Goal: Check status

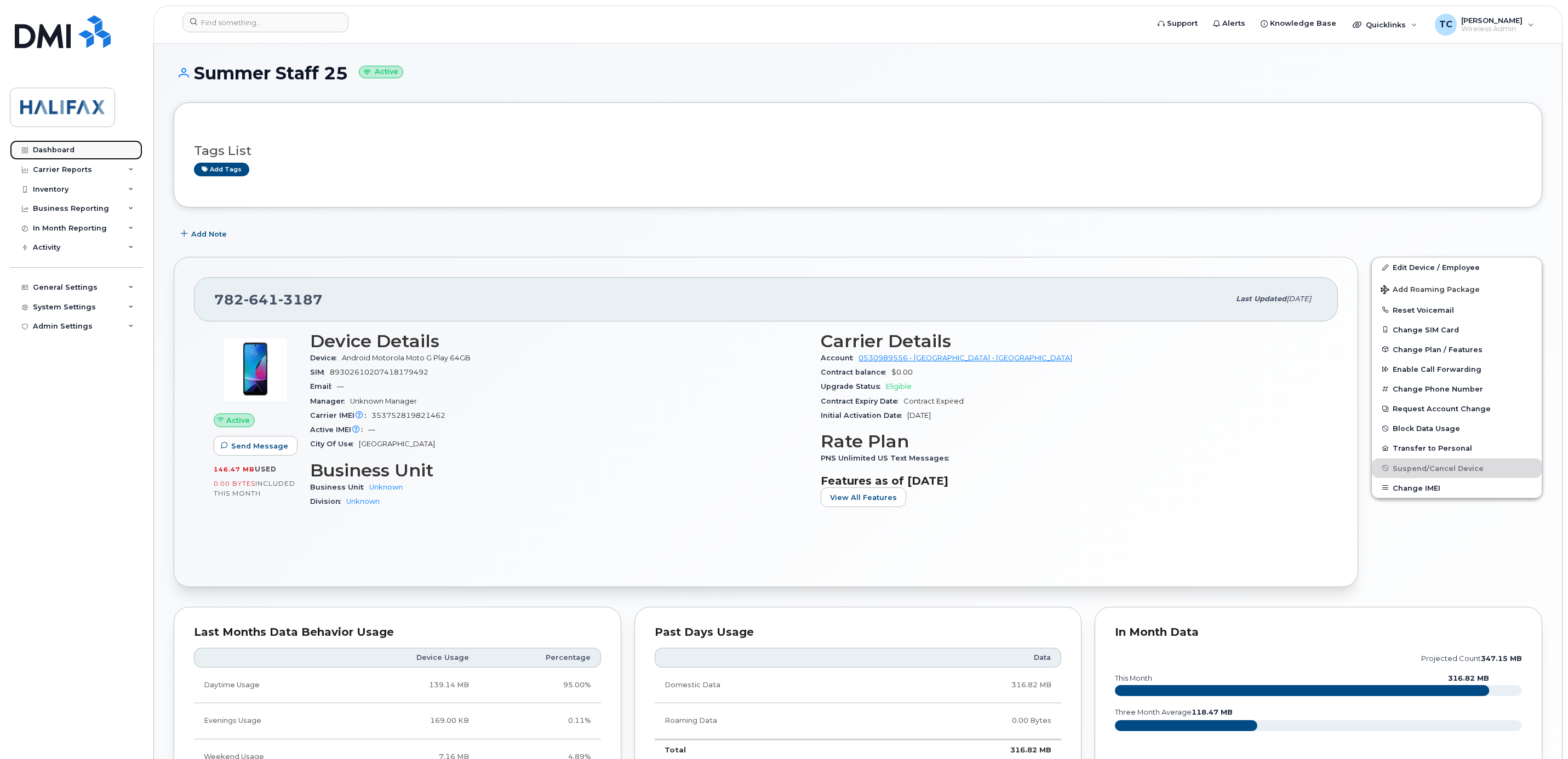
click at [49, 151] on div "Dashboard" at bounding box center [54, 150] width 42 height 9
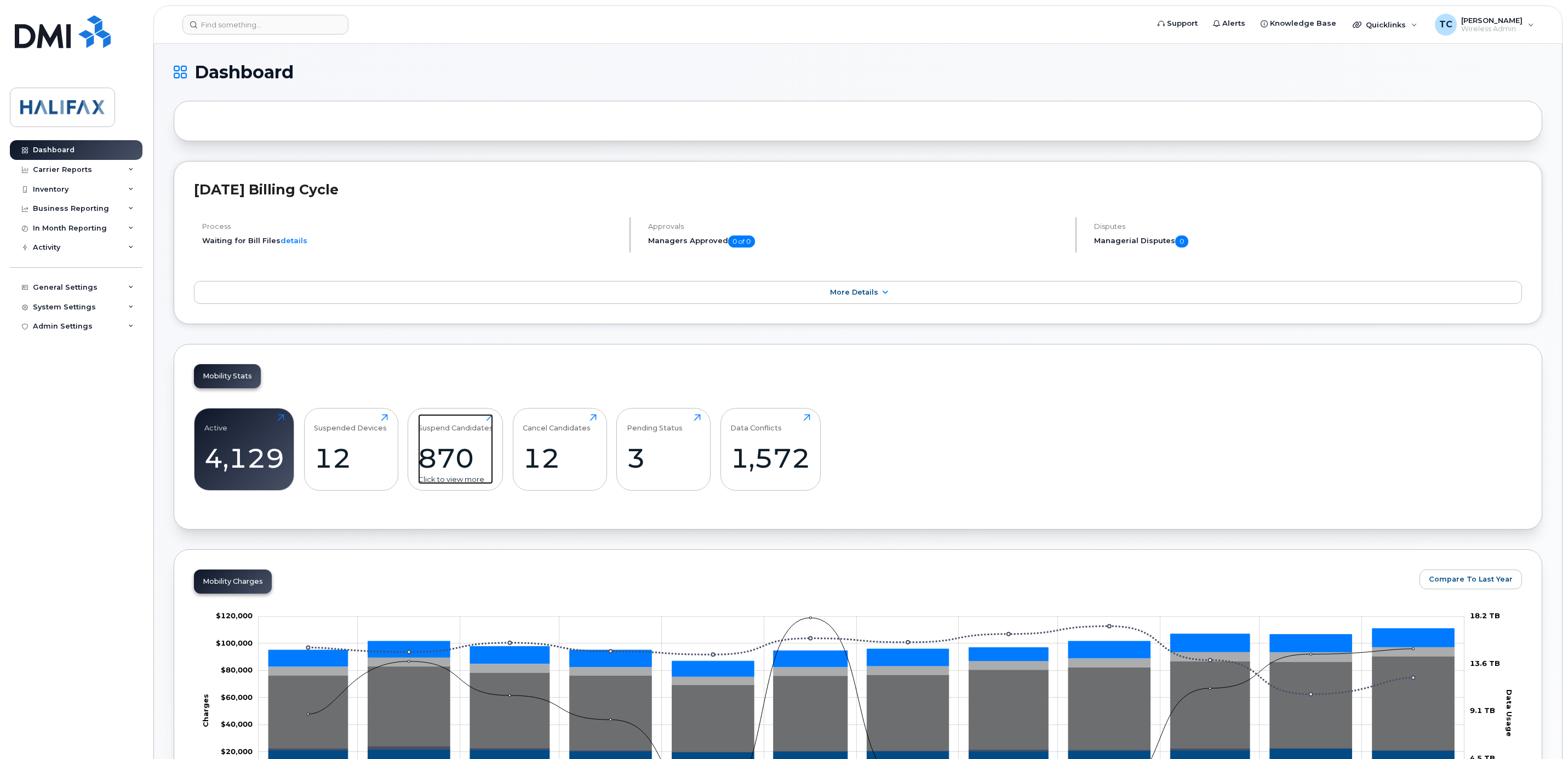
click at [446, 432] on div "Suspend Candidates" at bounding box center [455, 423] width 75 height 18
